Goal: Task Accomplishment & Management: Complete application form

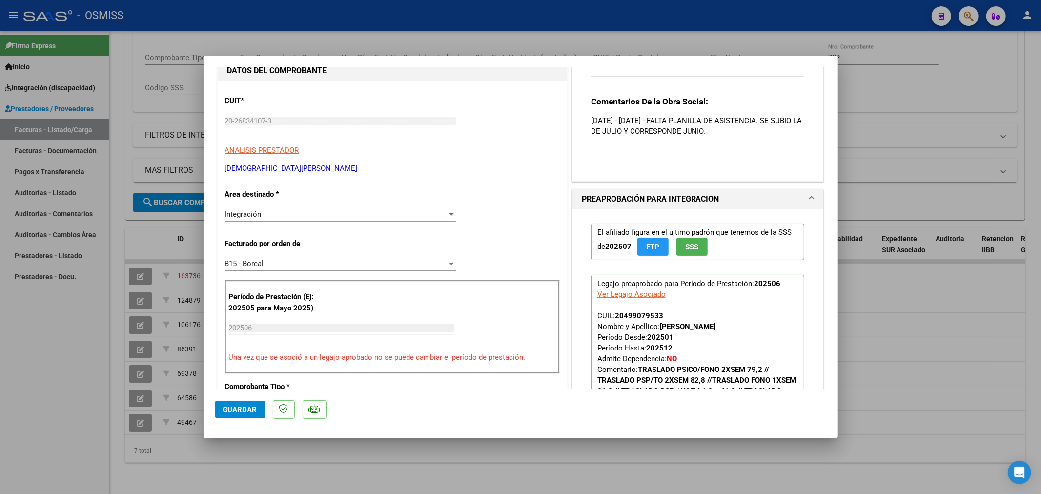
scroll to position [217, 0]
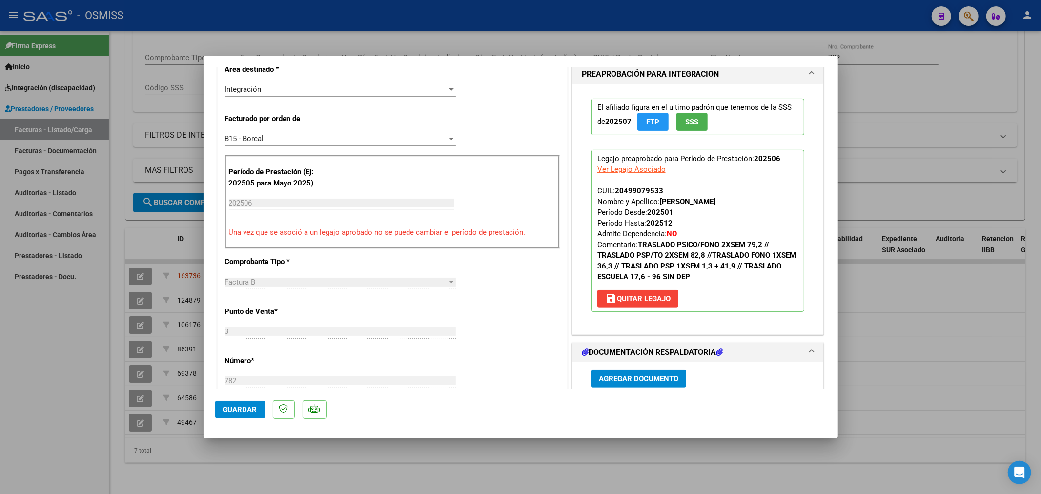
click at [612, 383] on span "Agregar Documento" at bounding box center [639, 378] width 80 height 9
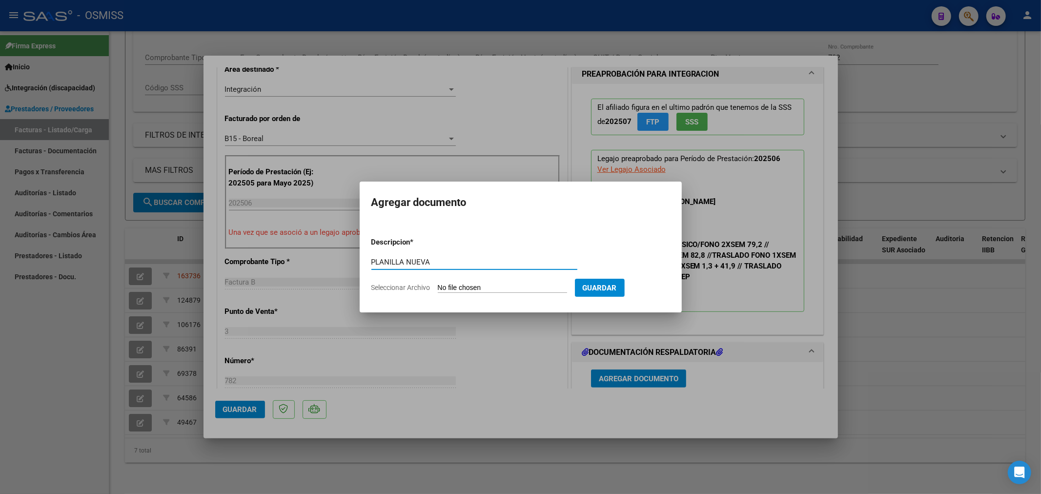
type input "PLANILLA NUEVA"
click at [504, 288] on input "Seleccionar Archivo" at bounding box center [502, 287] width 129 height 9
type input "C:\fakepath\ASIST.pdf"
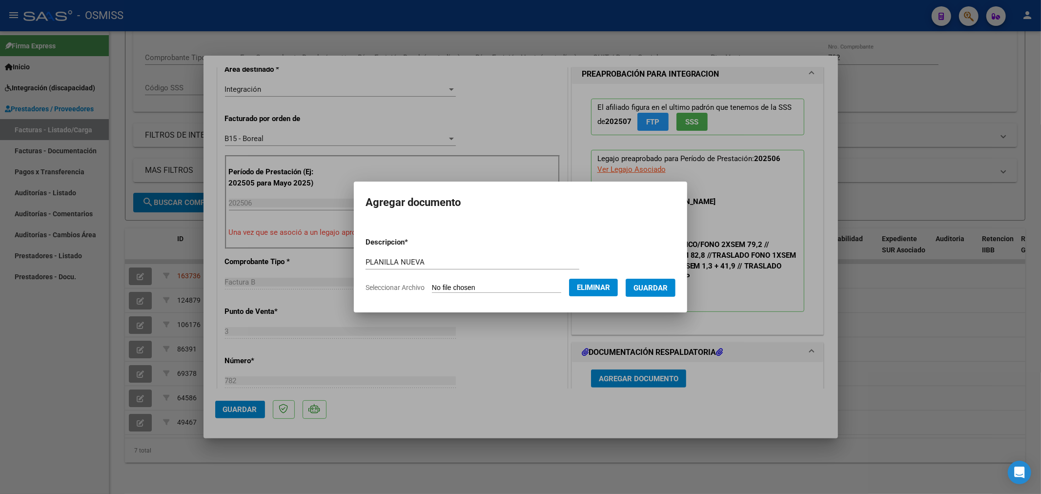
click at [657, 289] on span "Guardar" at bounding box center [650, 287] width 34 height 9
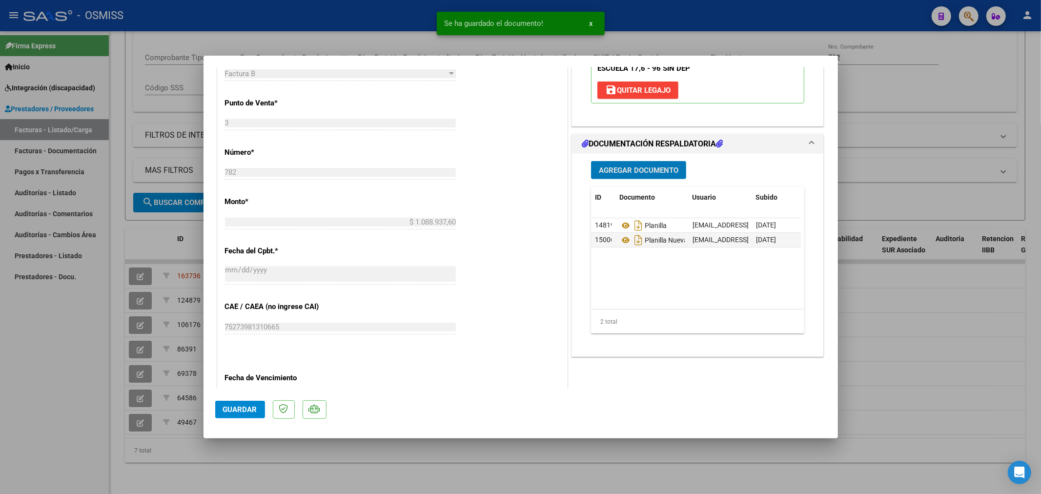
scroll to position [488, 0]
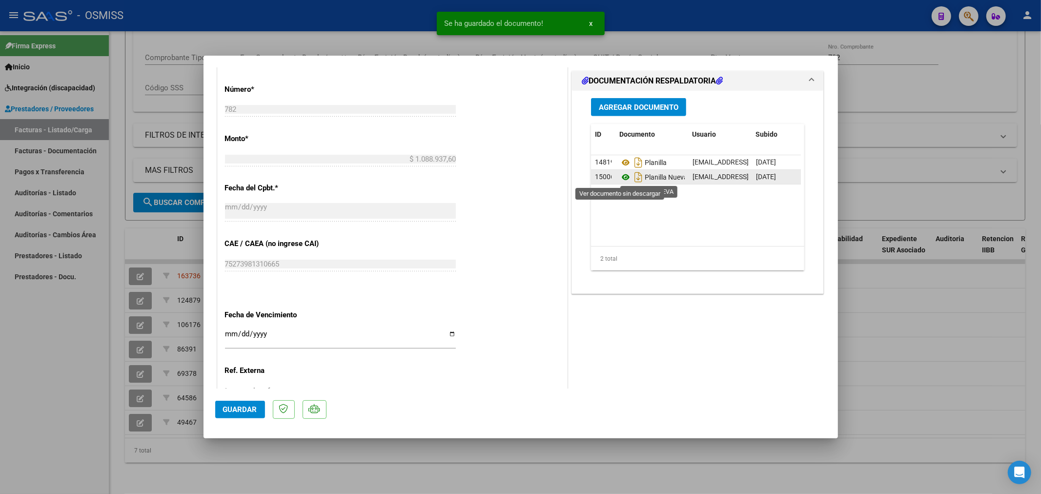
click at [625, 178] on icon at bounding box center [625, 177] width 13 height 12
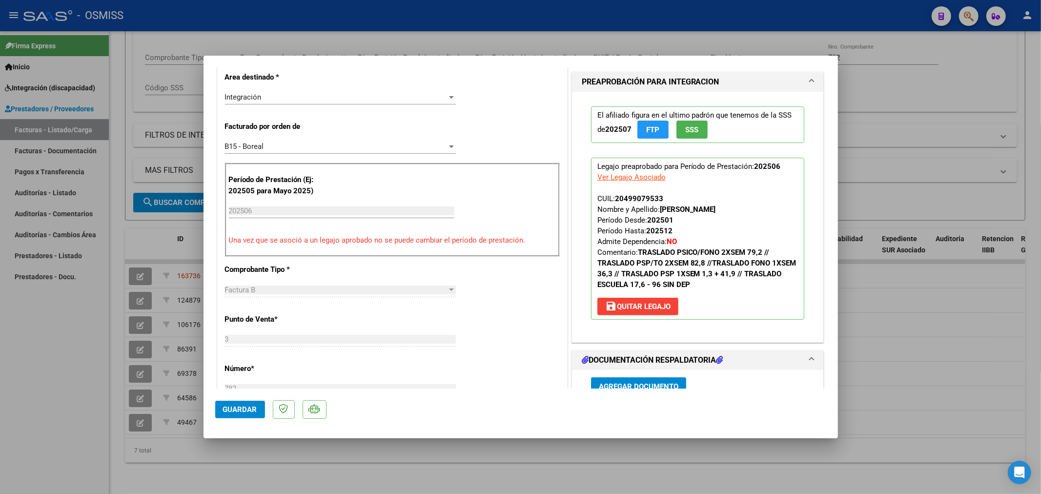
scroll to position [0, 0]
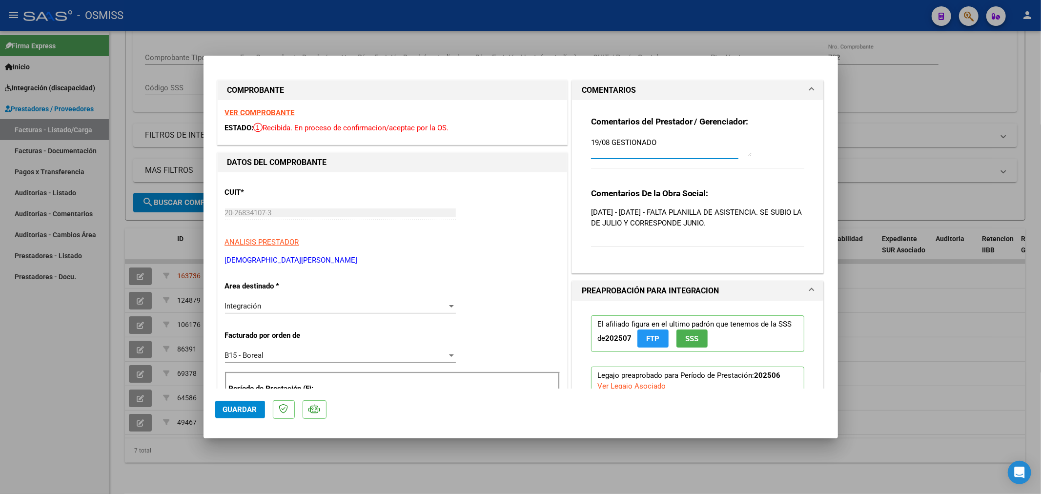
click at [591, 142] on textarea "19/08 GESTIONADO" at bounding box center [671, 147] width 161 height 20
type textarea "11/09 CORREGIDO 19/08 GESTIONADO"
click at [240, 411] on span "Guardar" at bounding box center [240, 409] width 34 height 9
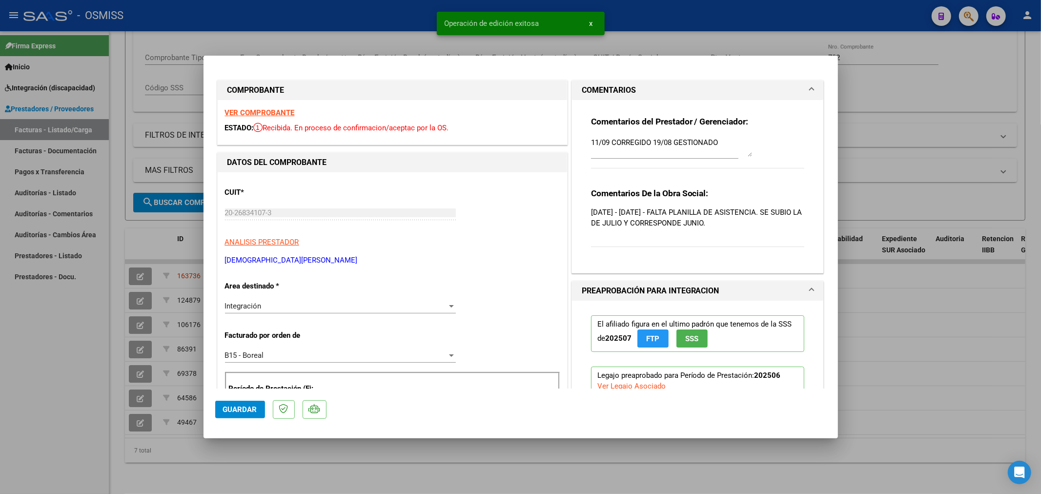
type input "$ 0,00"
